Goal: Task Accomplishment & Management: Complete application form

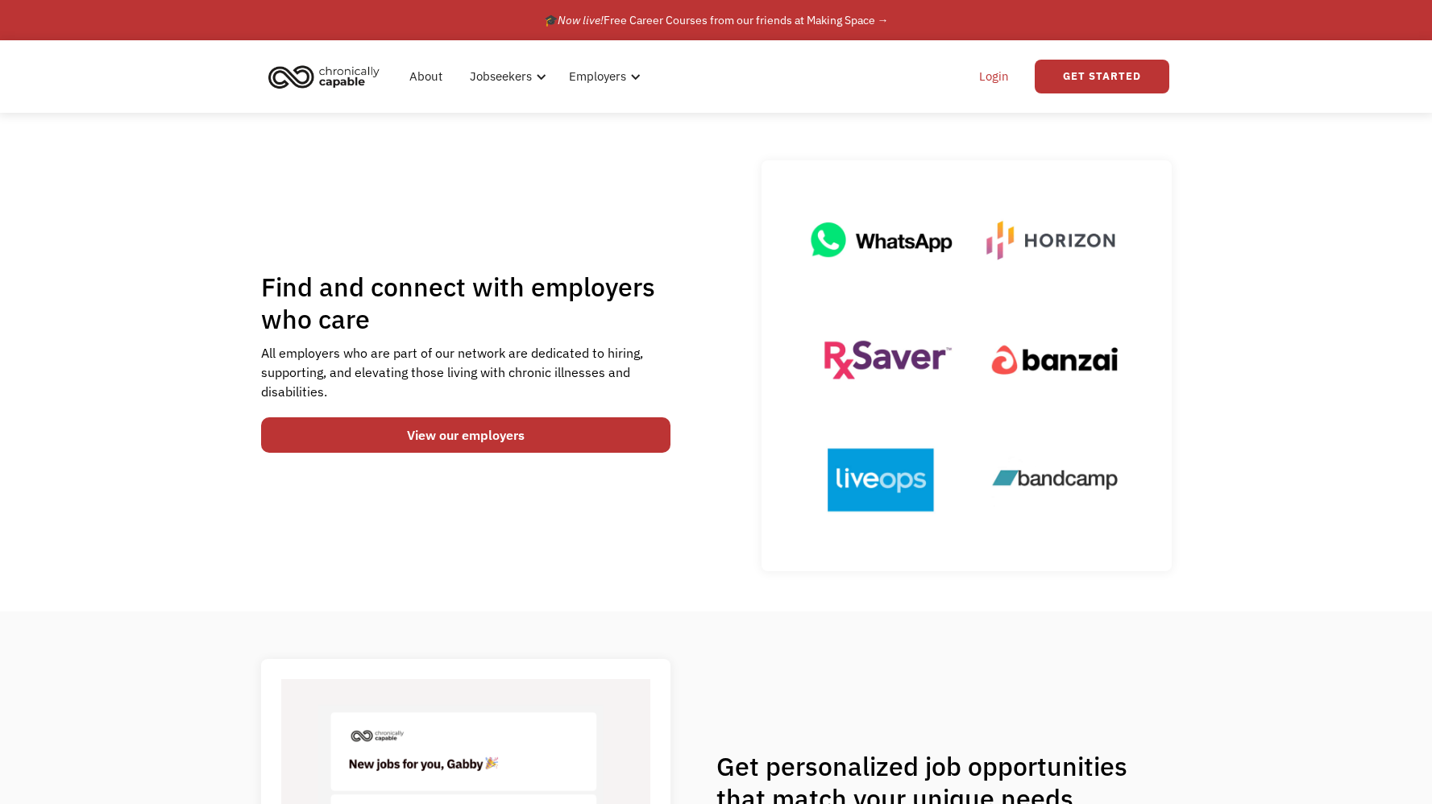
click at [985, 68] on link "Login" at bounding box center [993, 77] width 49 height 52
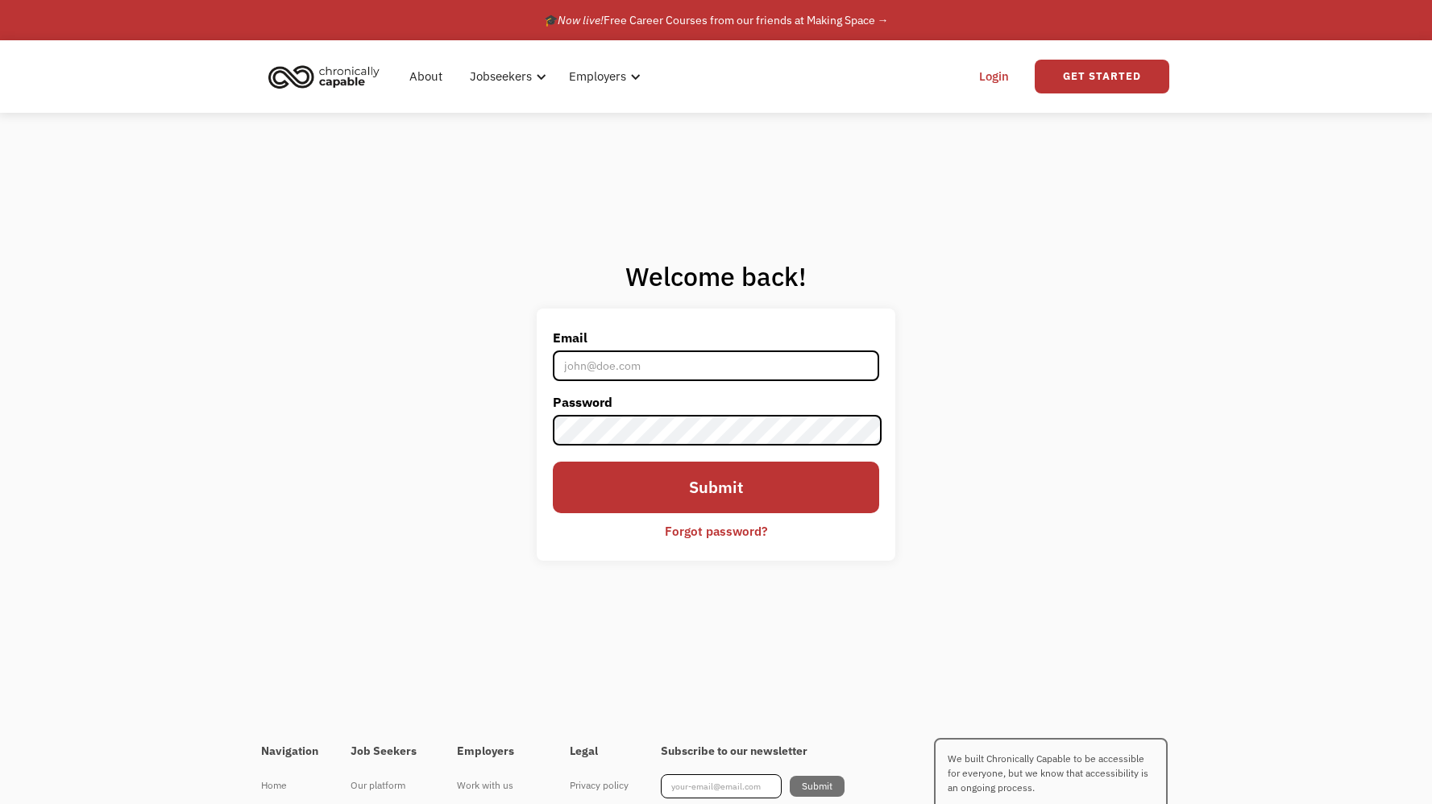
click at [584, 363] on input "Email" at bounding box center [715, 365] width 325 height 31
type input "[EMAIL_ADDRESS][DOMAIN_NAME]"
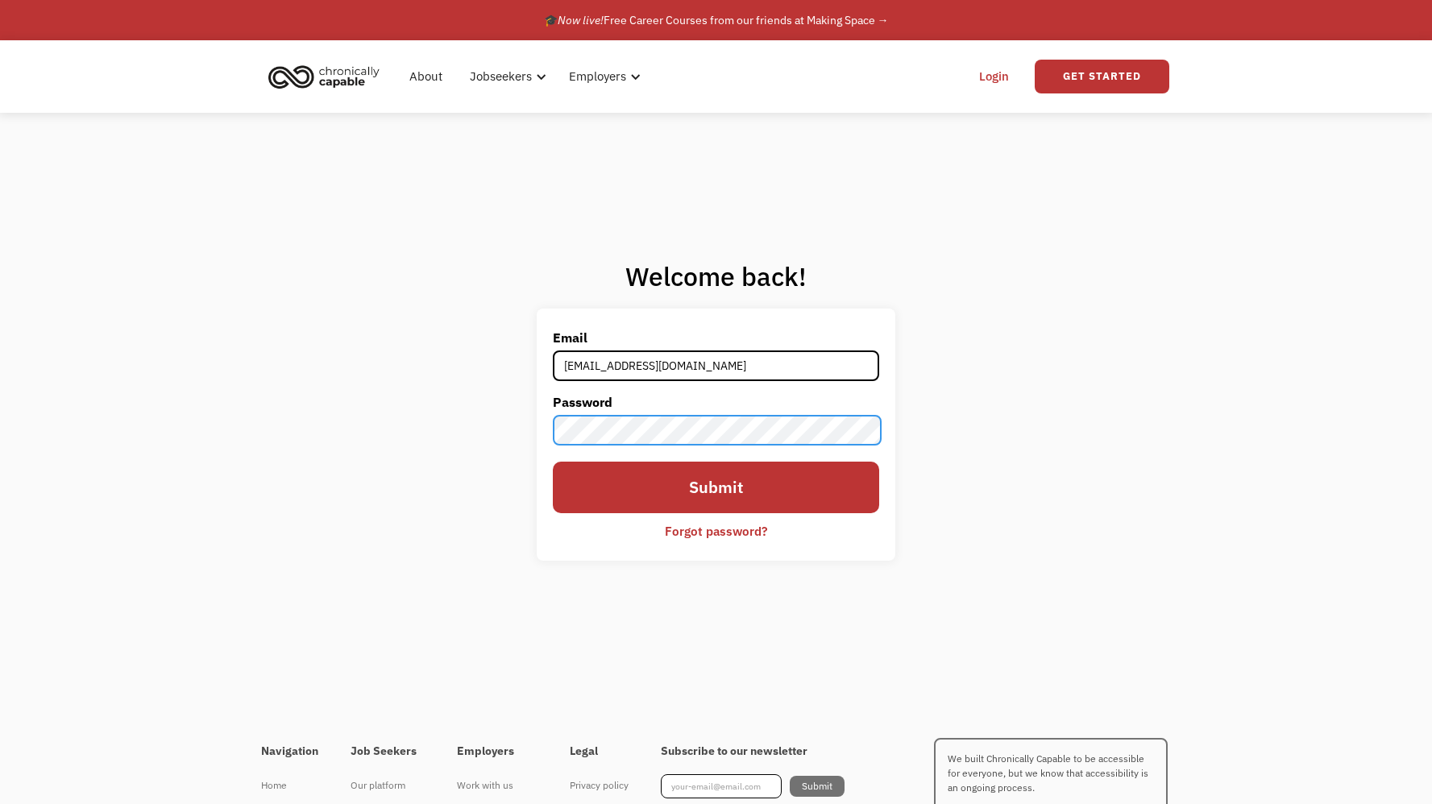
click at [553, 462] on input "Submit" at bounding box center [715, 488] width 325 height 52
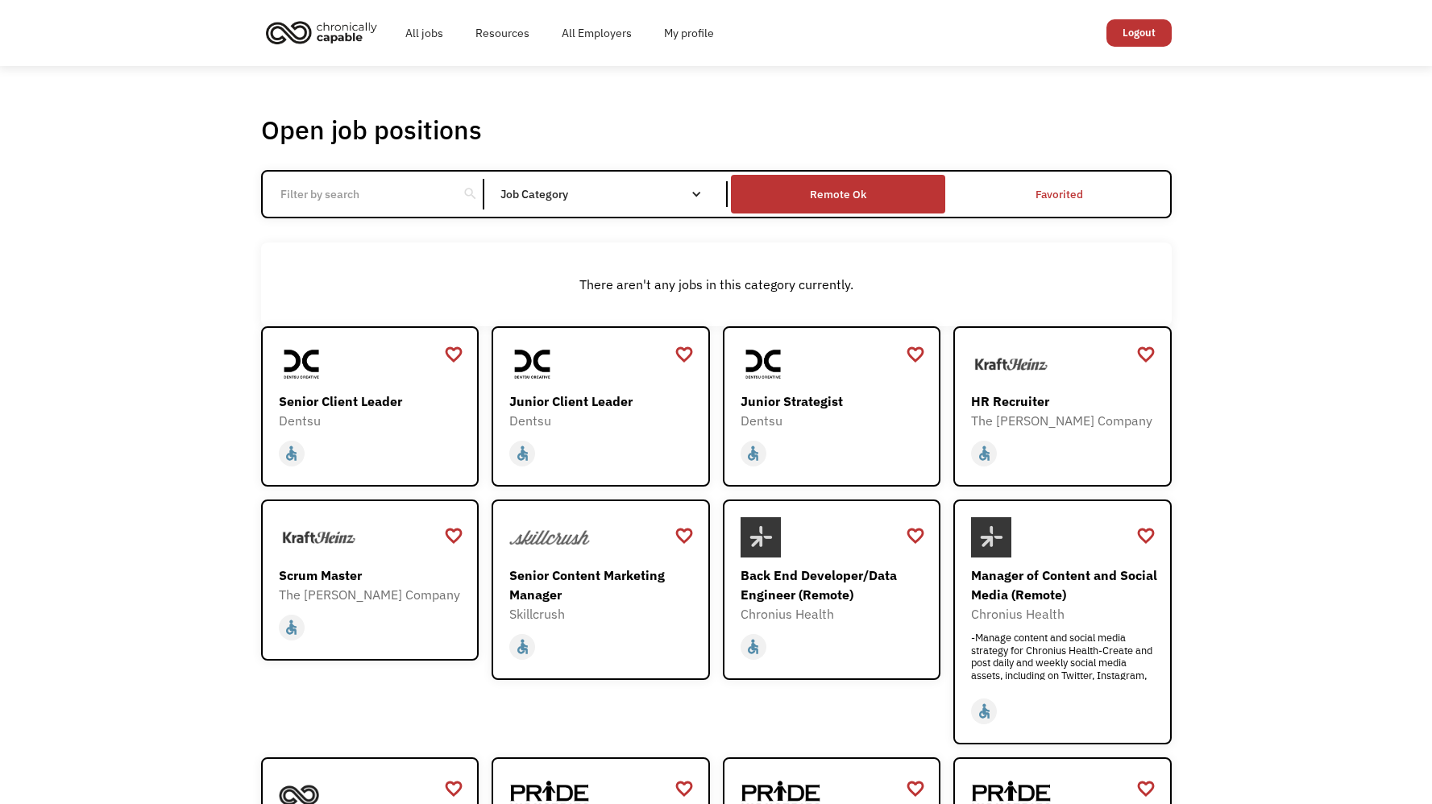
click at [864, 193] on div "Remote Ok" at bounding box center [838, 193] width 56 height 19
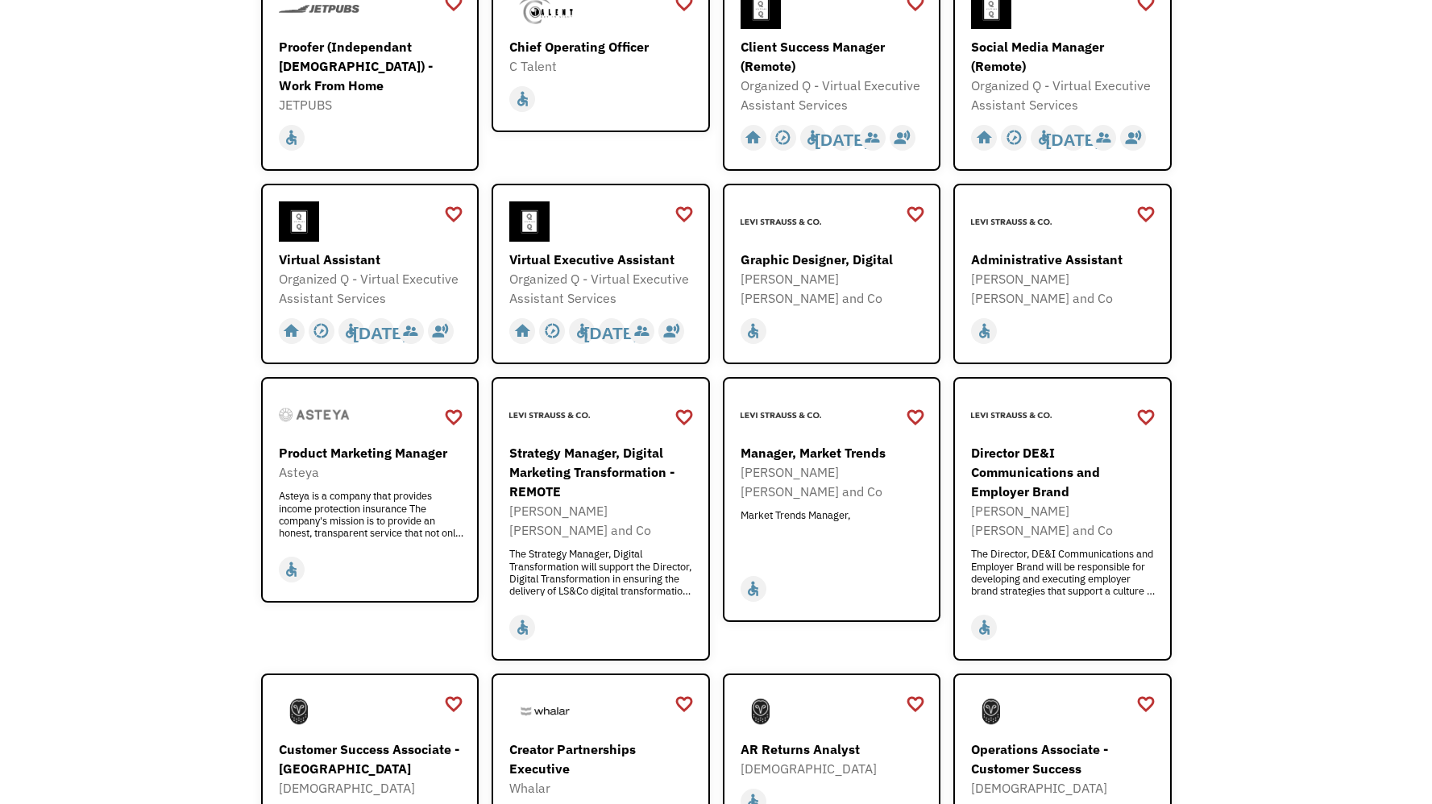
scroll to position [623, 0]
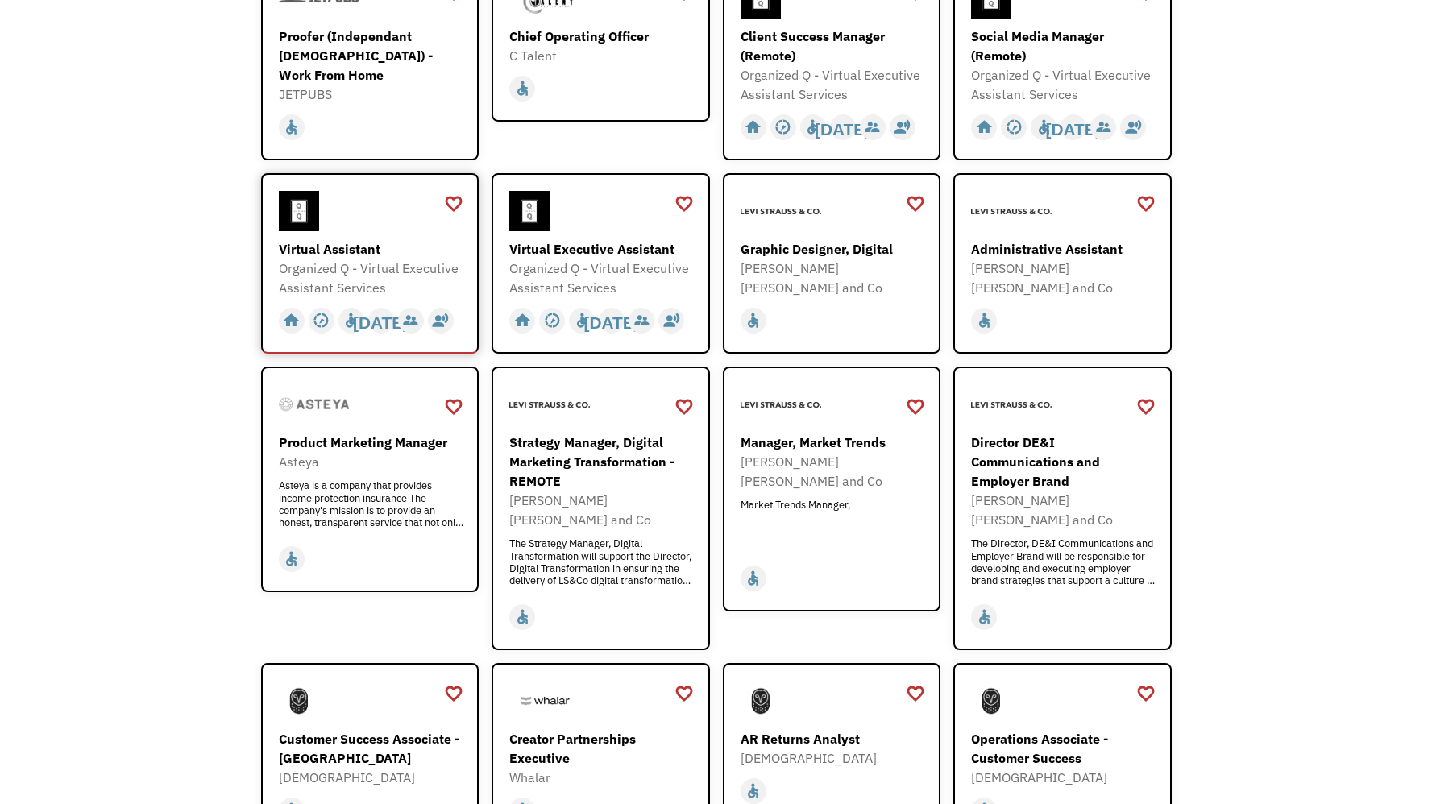
click at [378, 276] on div "Organized Q - Virtual Executive Assistant Services" at bounding box center [372, 278] width 187 height 39
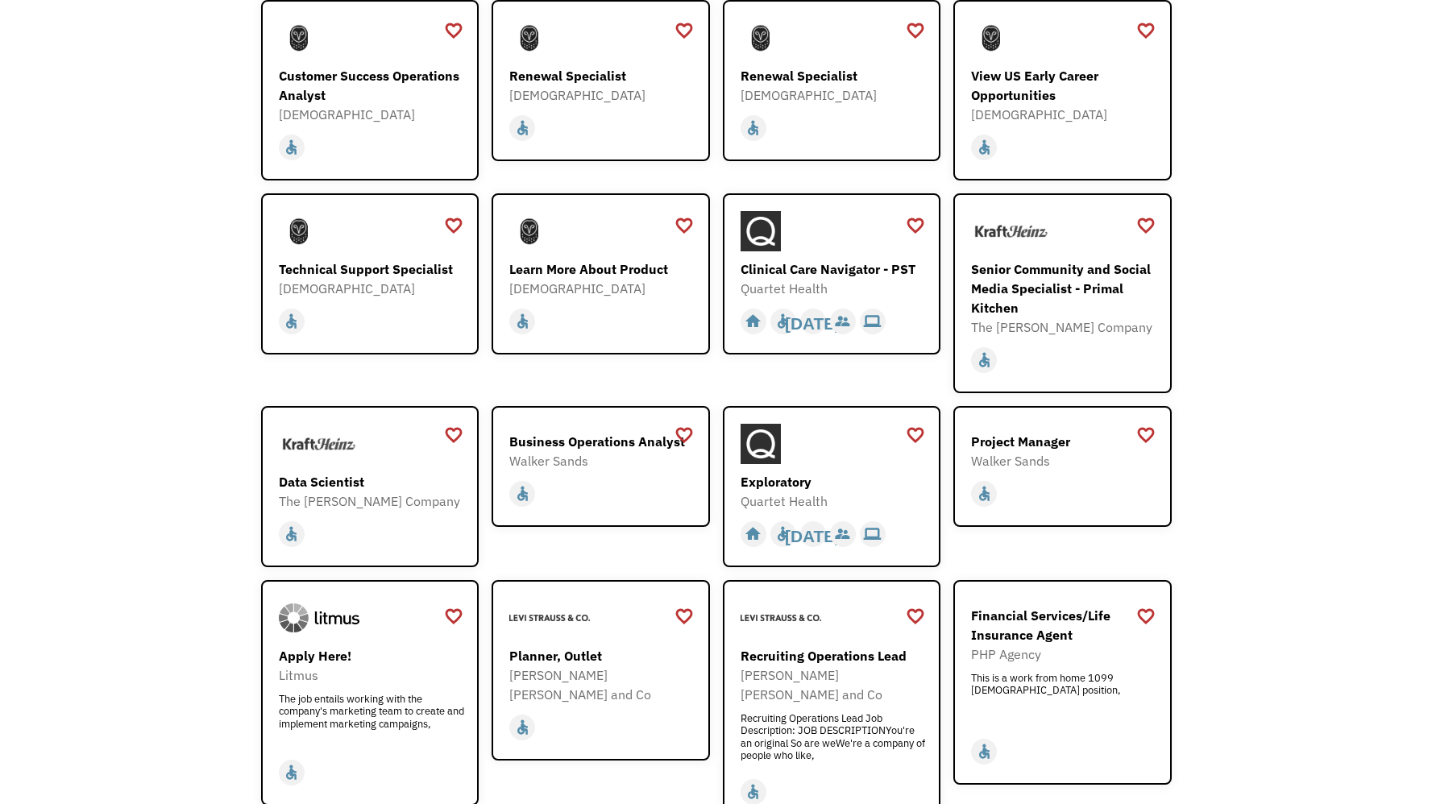
scroll to position [1482, 0]
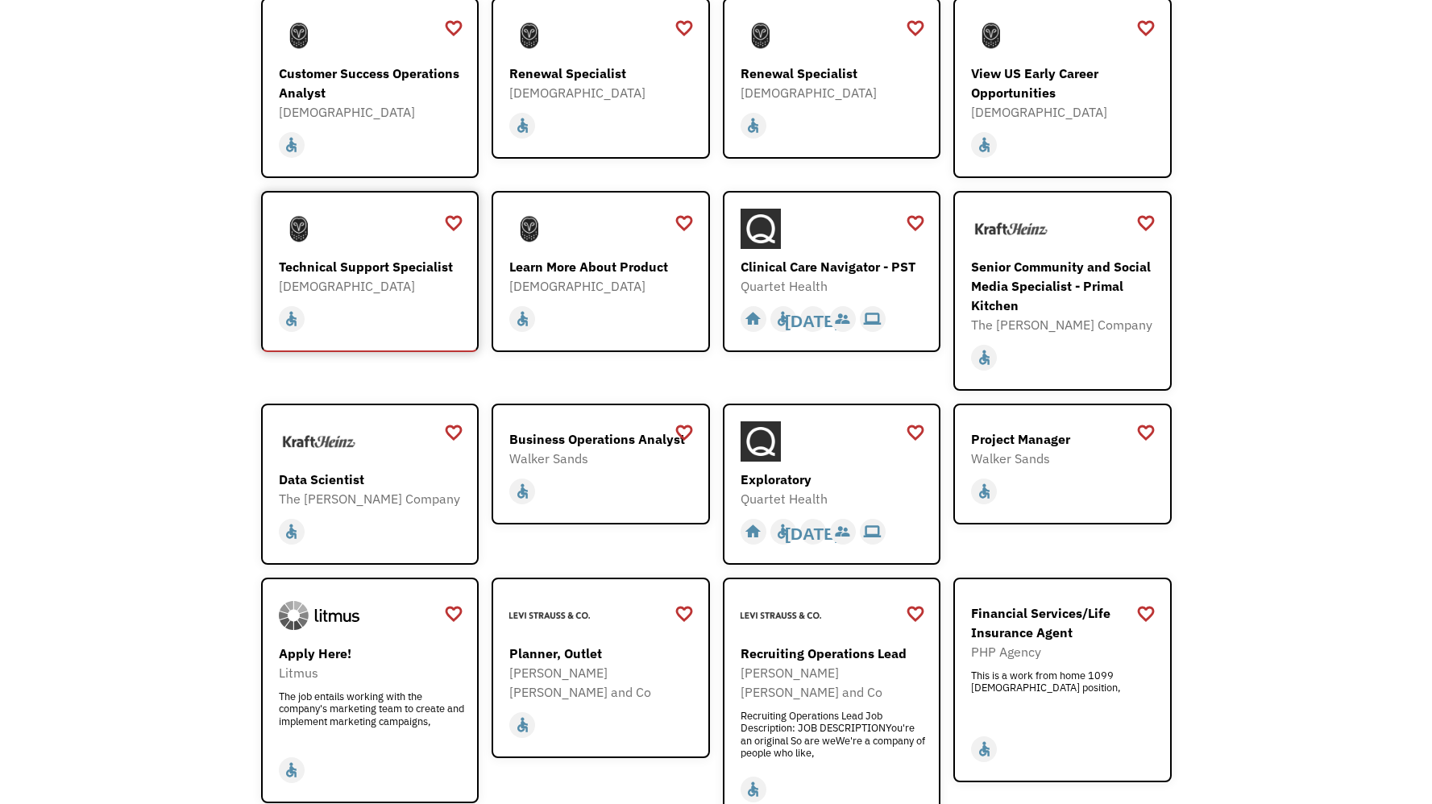
click at [381, 257] on div "Technical Support Specialist" at bounding box center [372, 266] width 187 height 19
click at [410, 690] on div "The job entails working with the company's marketing team to create and impleme…" at bounding box center [372, 714] width 187 height 48
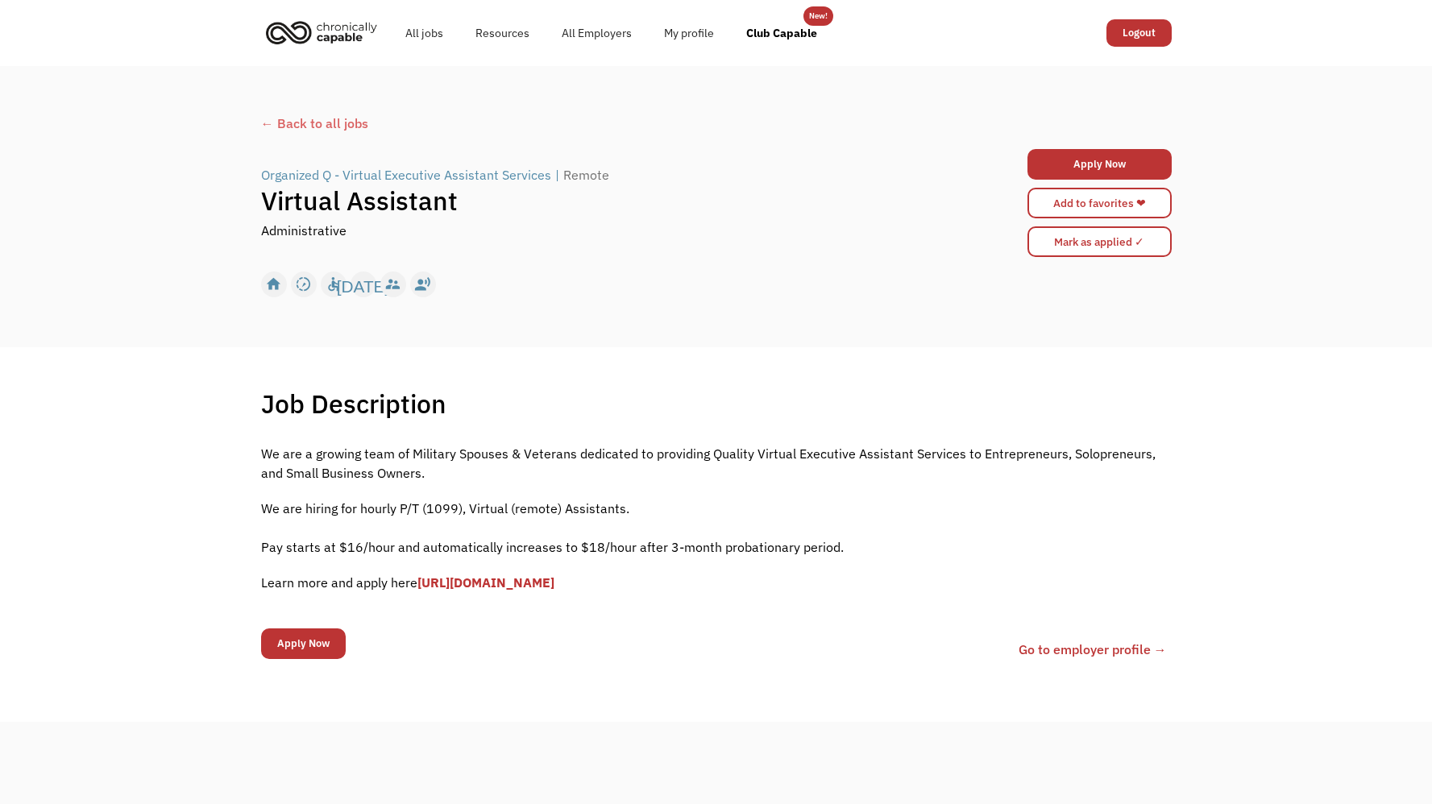
click at [554, 582] on link "[URL][DOMAIN_NAME]" at bounding box center [485, 582] width 137 height 16
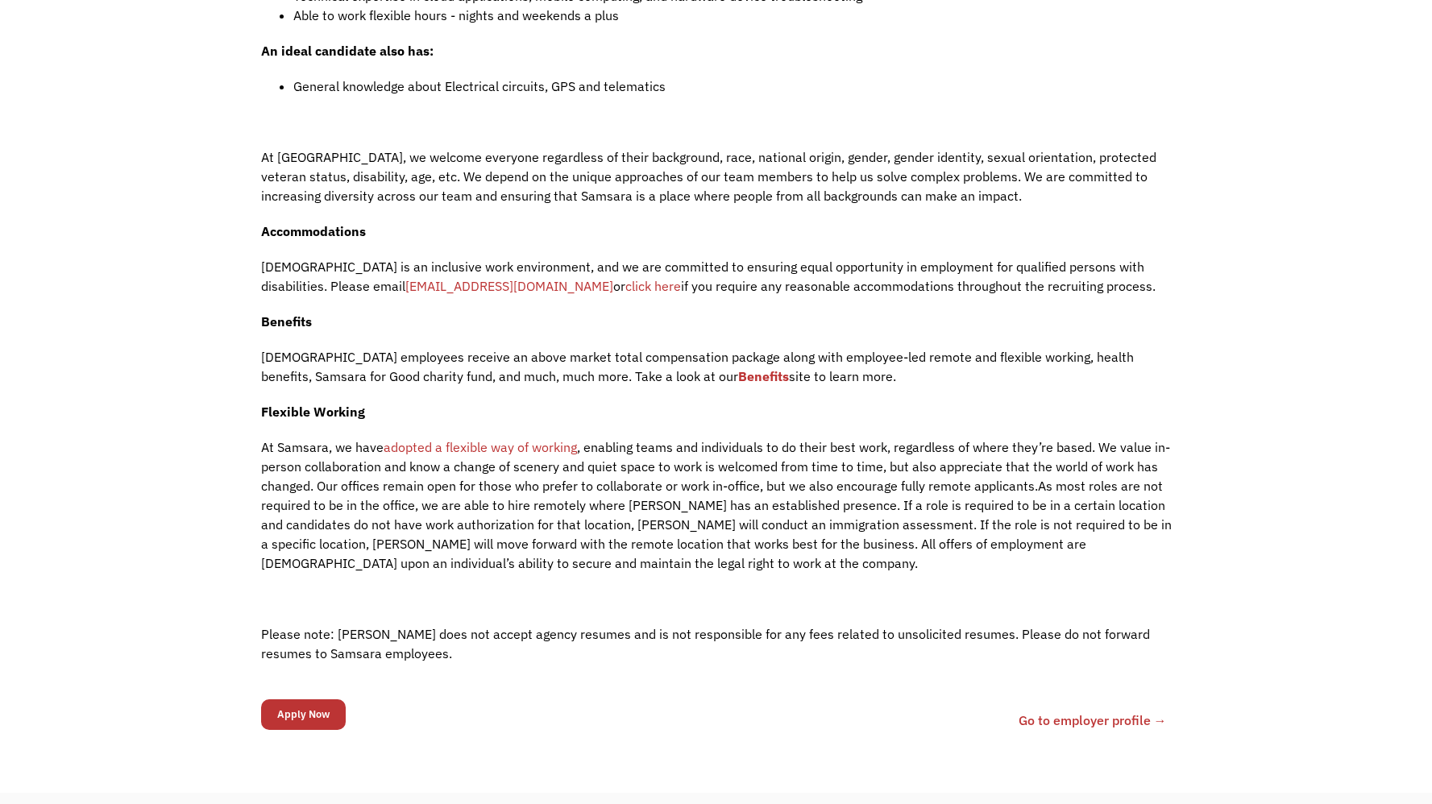
scroll to position [1722, 0]
